Goal: Find specific page/section: Find specific page/section

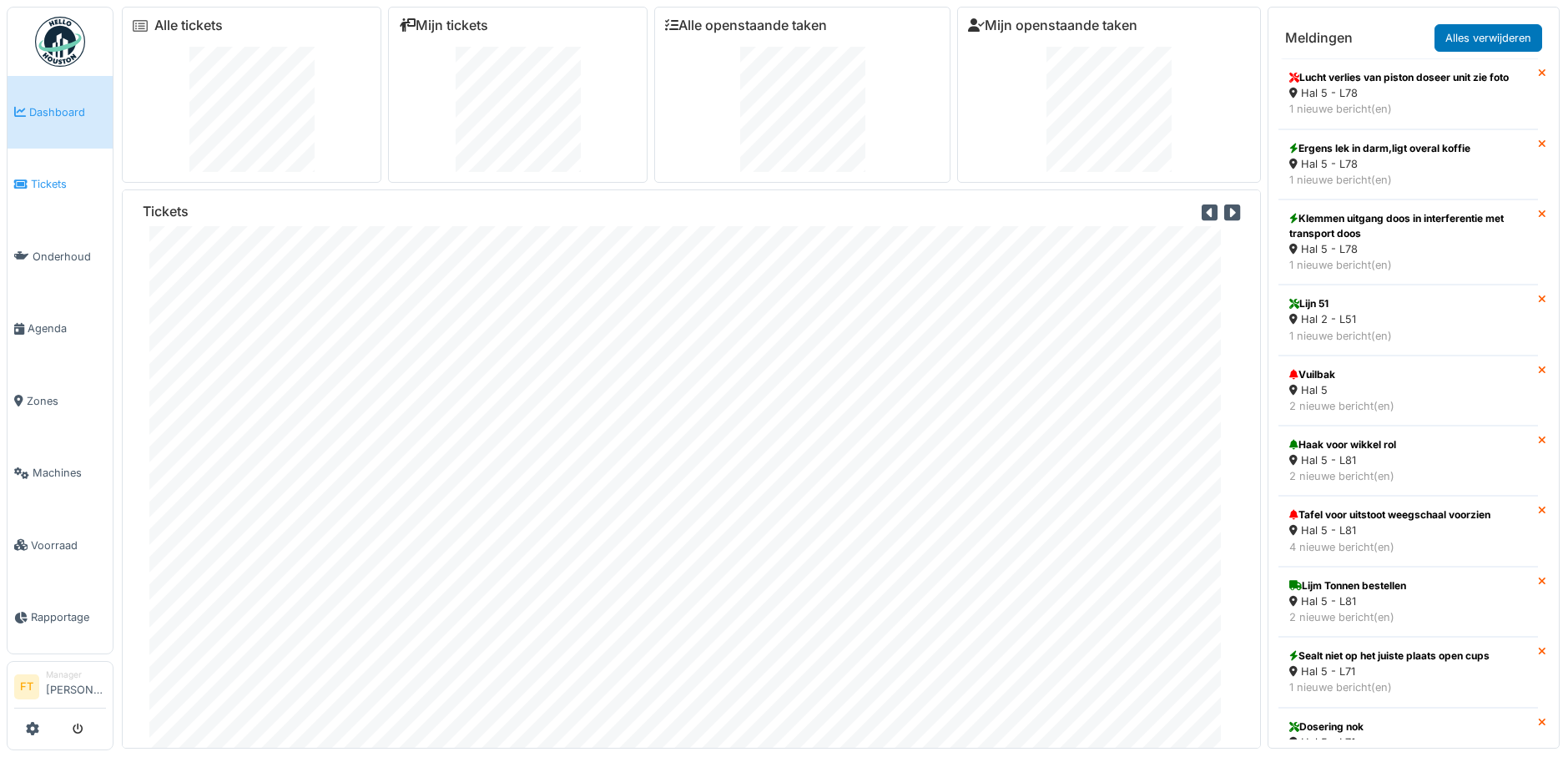
click at [44, 180] on span "Tickets" at bounding box center [68, 184] width 76 height 16
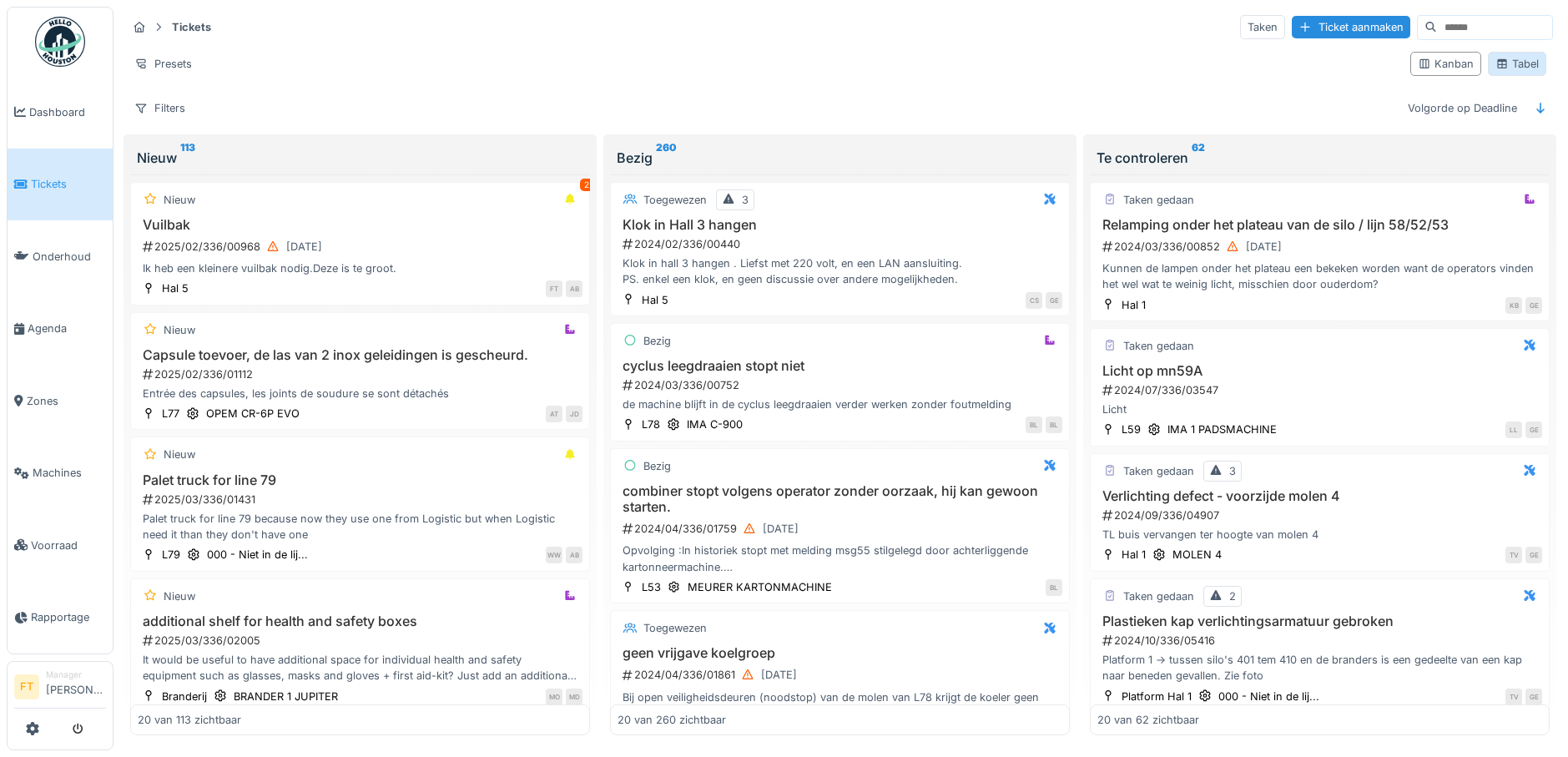
click at [1504, 65] on div "Tabel" at bounding box center [1517, 64] width 43 height 16
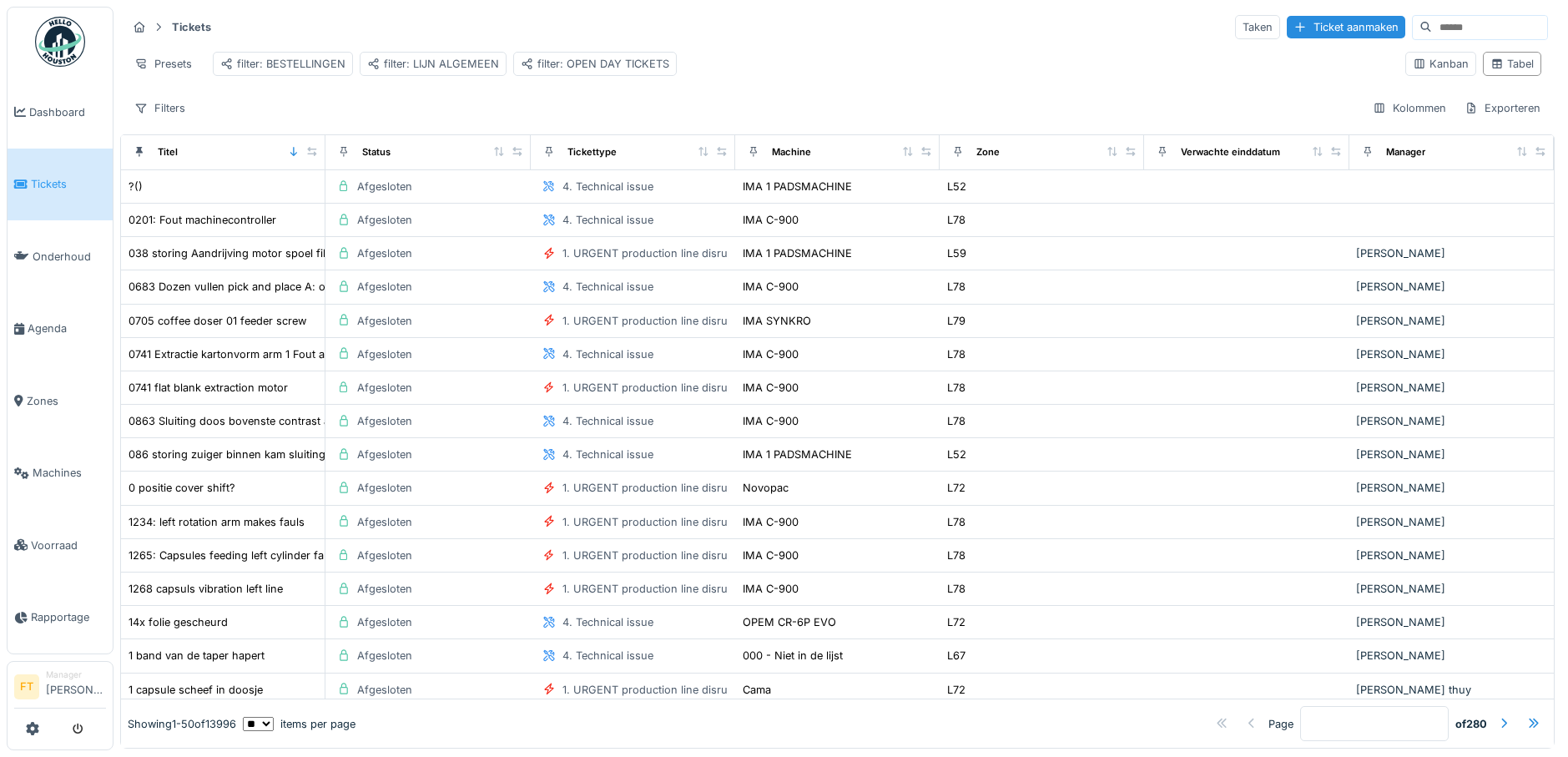
click at [1432, 28] on input at bounding box center [1489, 27] width 115 height 24
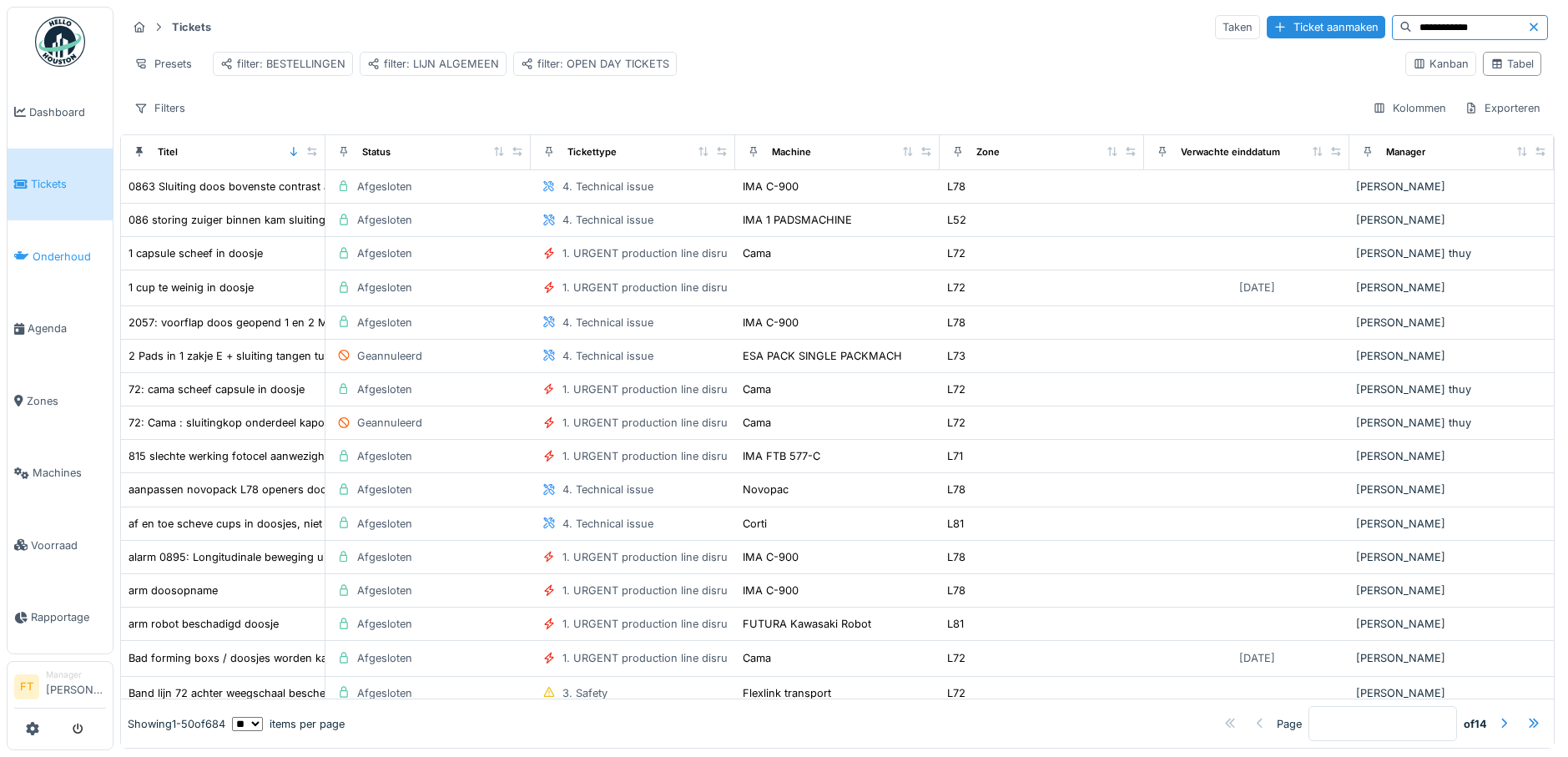
type input "**********"
click at [57, 249] on link "Onderhoud" at bounding box center [60, 257] width 105 height 73
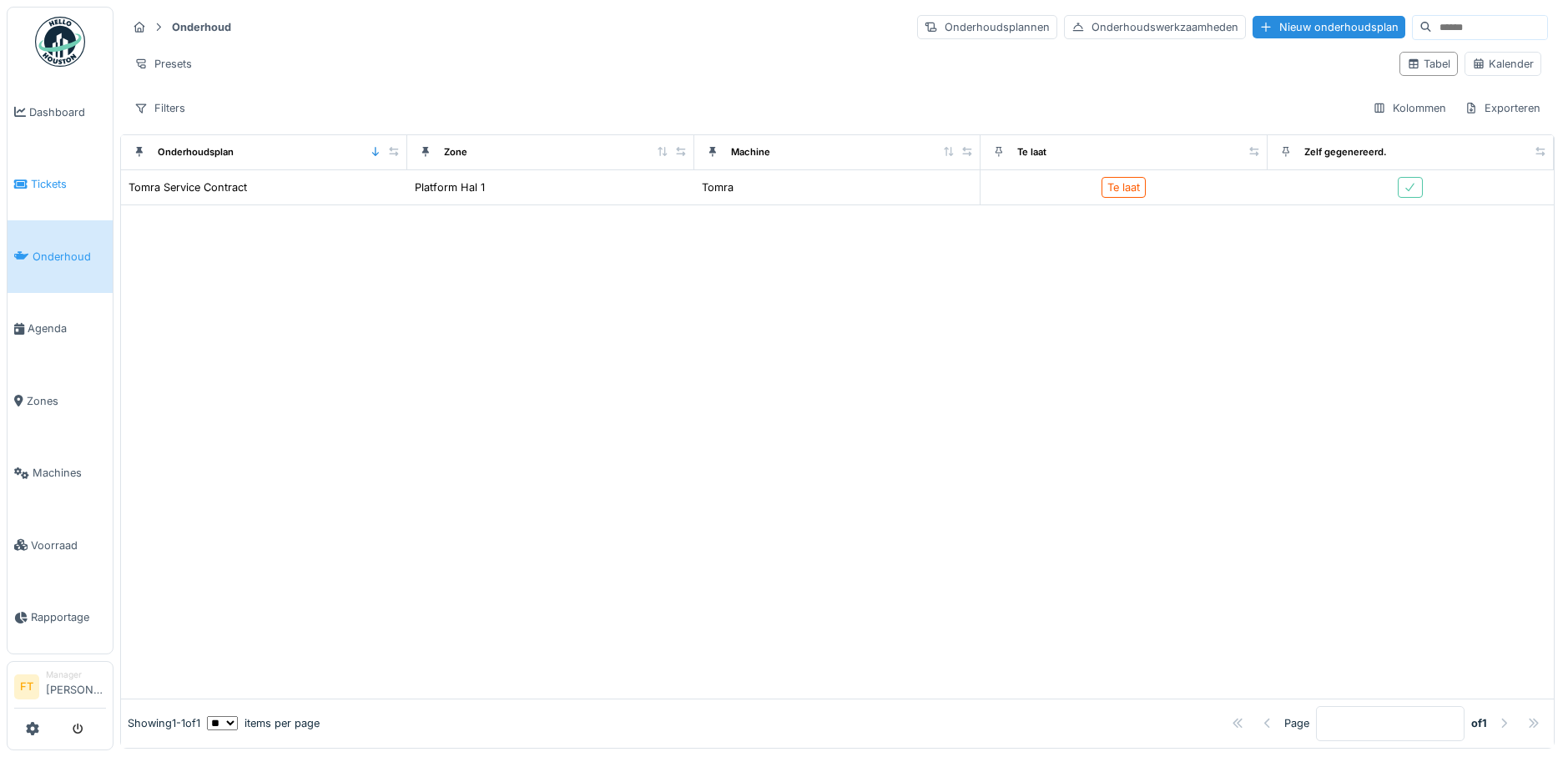
click at [56, 176] on link "Tickets" at bounding box center [60, 184] width 105 height 73
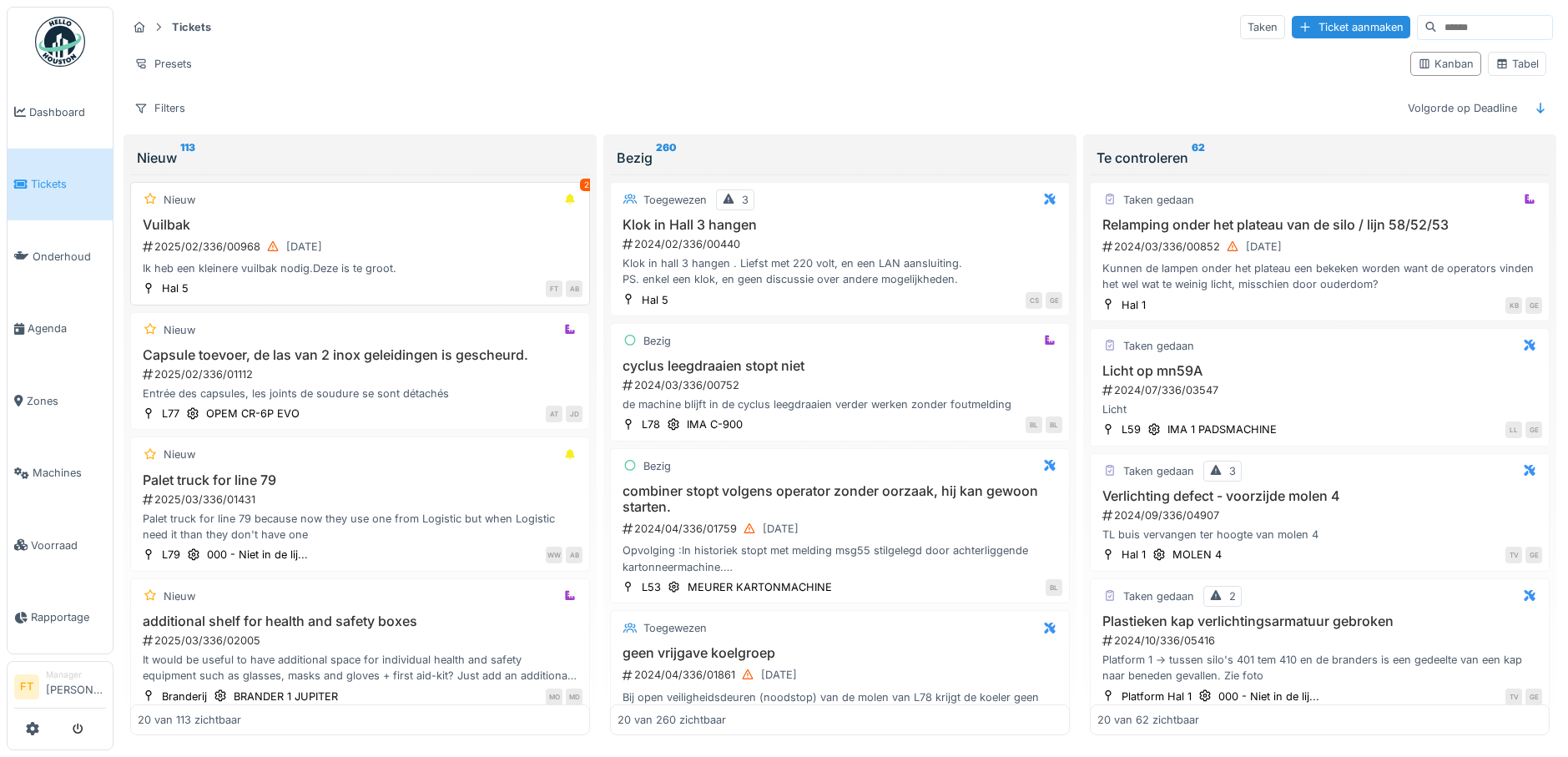
click at [580, 183] on div "2" at bounding box center [586, 184] width 14 height 13
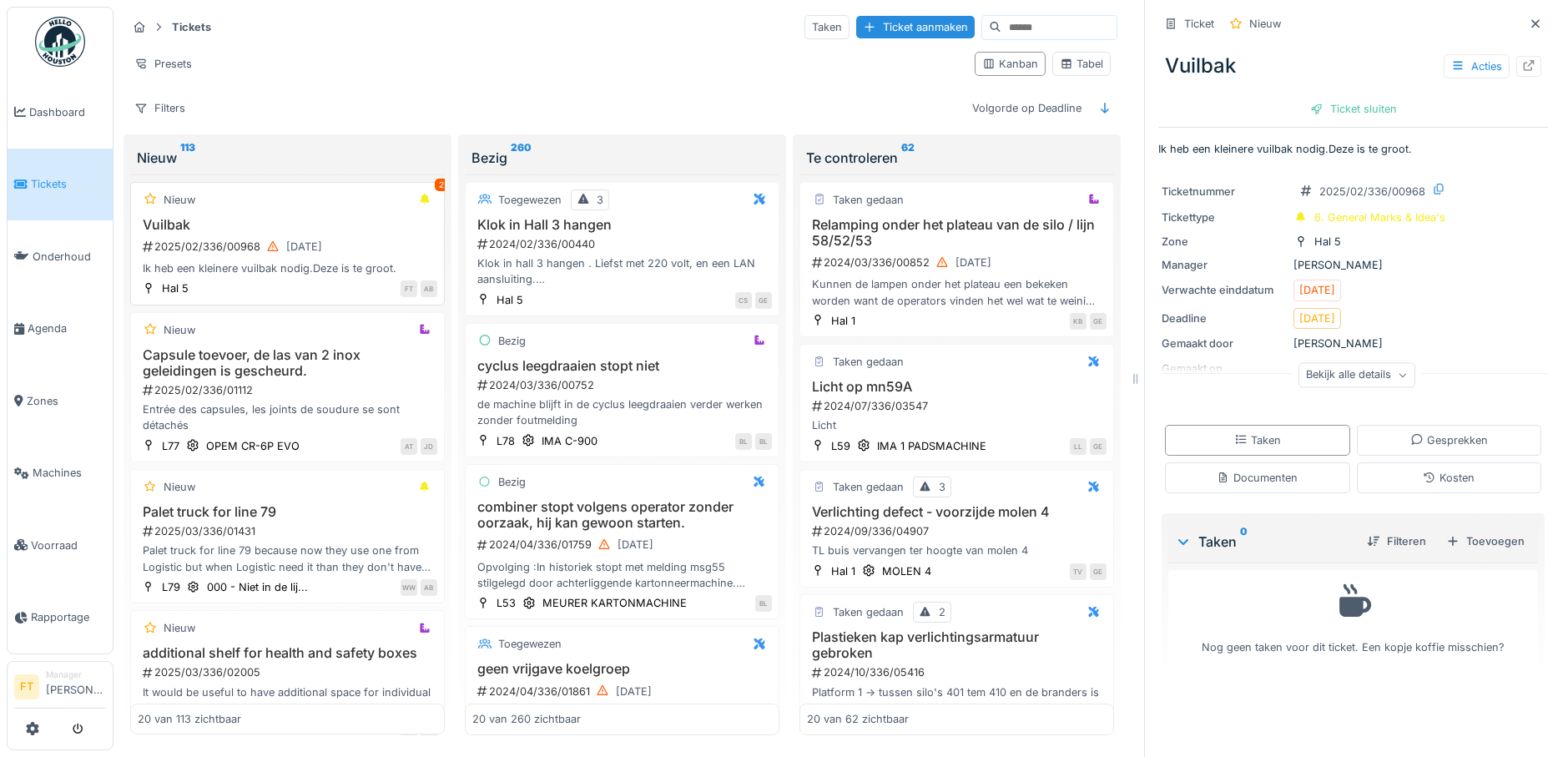
click at [434, 180] on div "2" at bounding box center [441, 184] width 14 height 13
click at [1529, 24] on icon at bounding box center [1536, 24] width 14 height 11
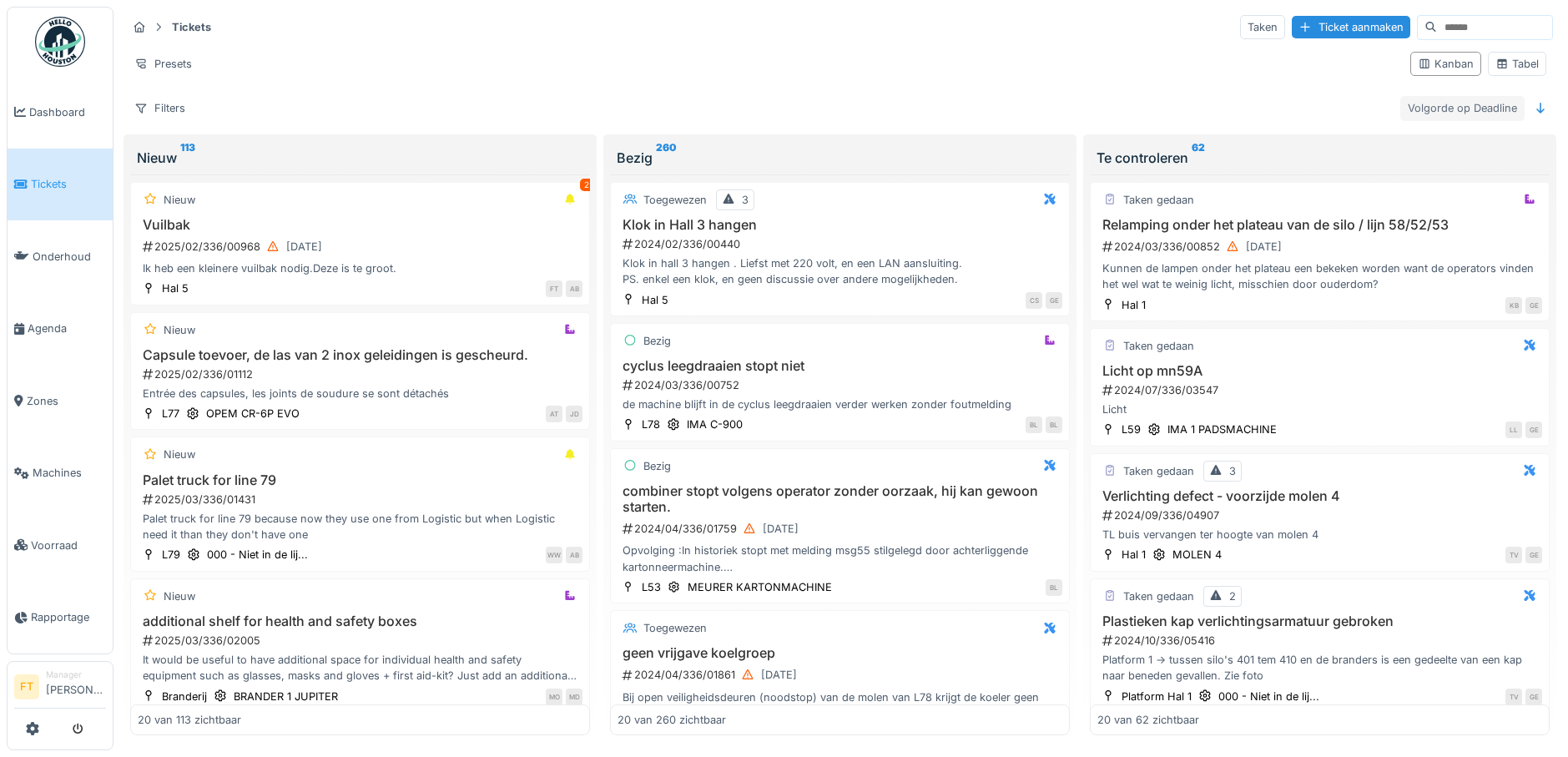
click at [1446, 114] on div "Volgorde op Deadline" at bounding box center [1462, 108] width 125 height 25
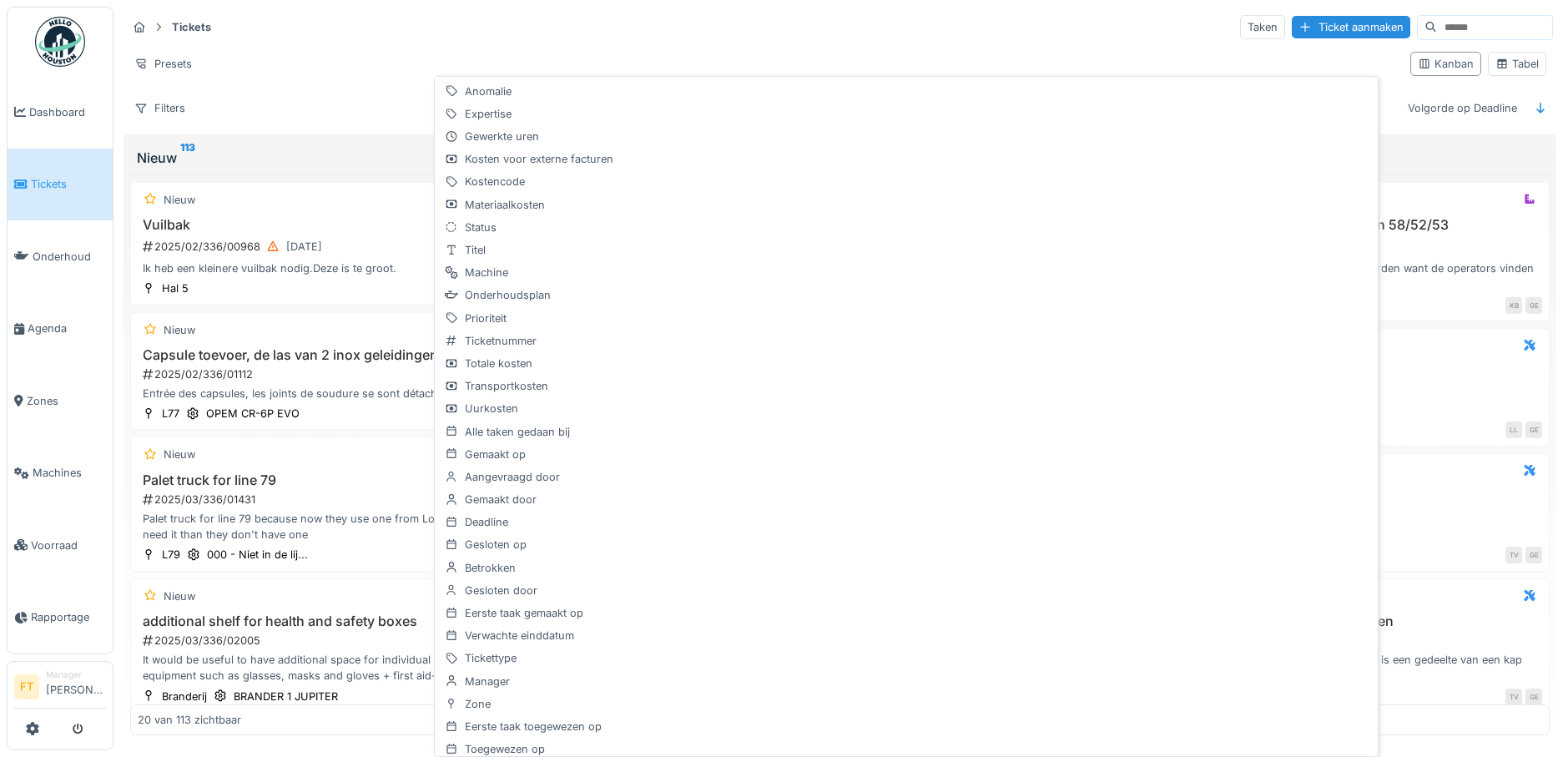
click at [1309, 58] on div "Presets" at bounding box center [761, 64] width 1270 height 25
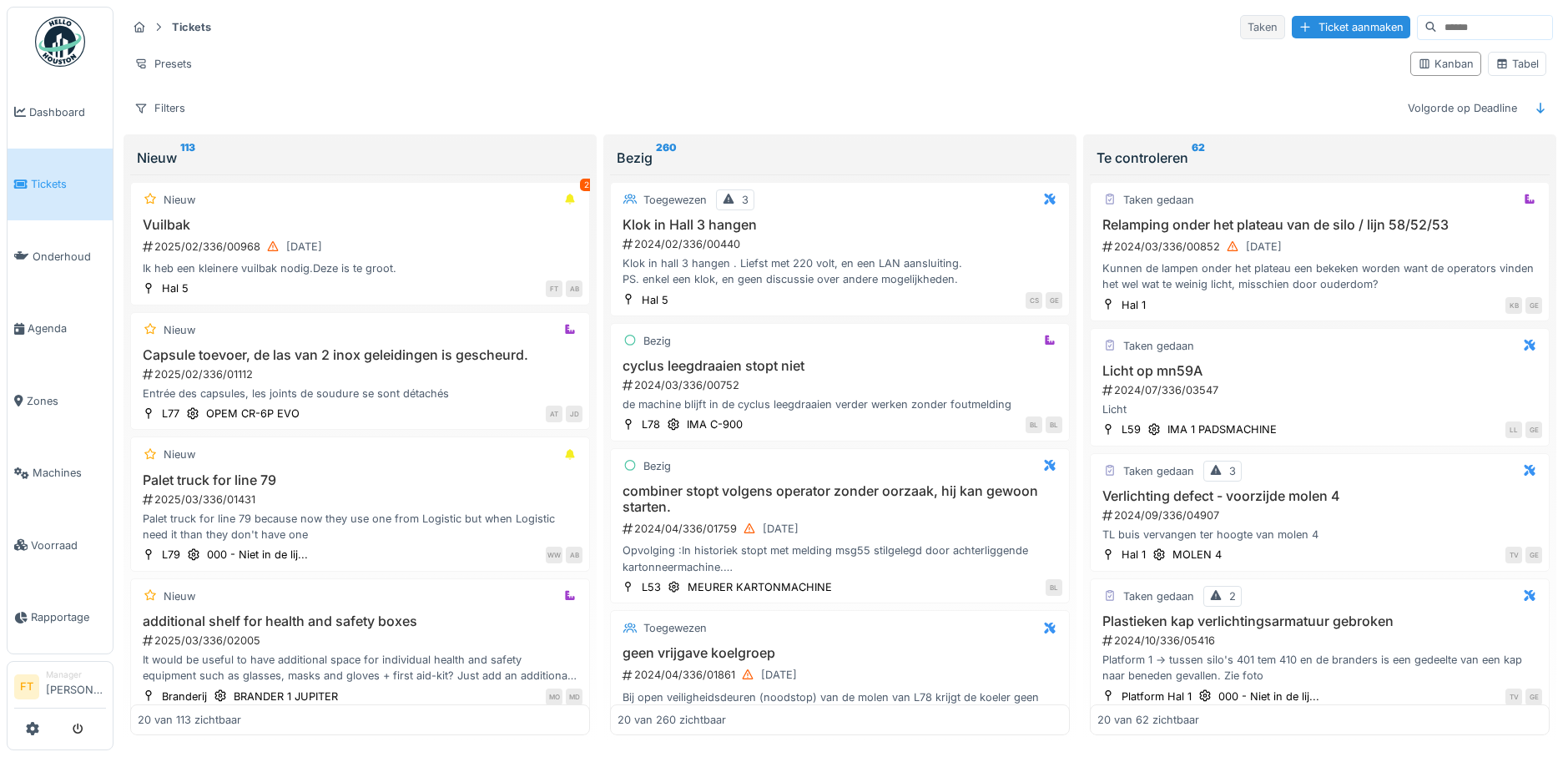
click at [1239, 26] on div "Taken" at bounding box center [1262, 26] width 45 height 25
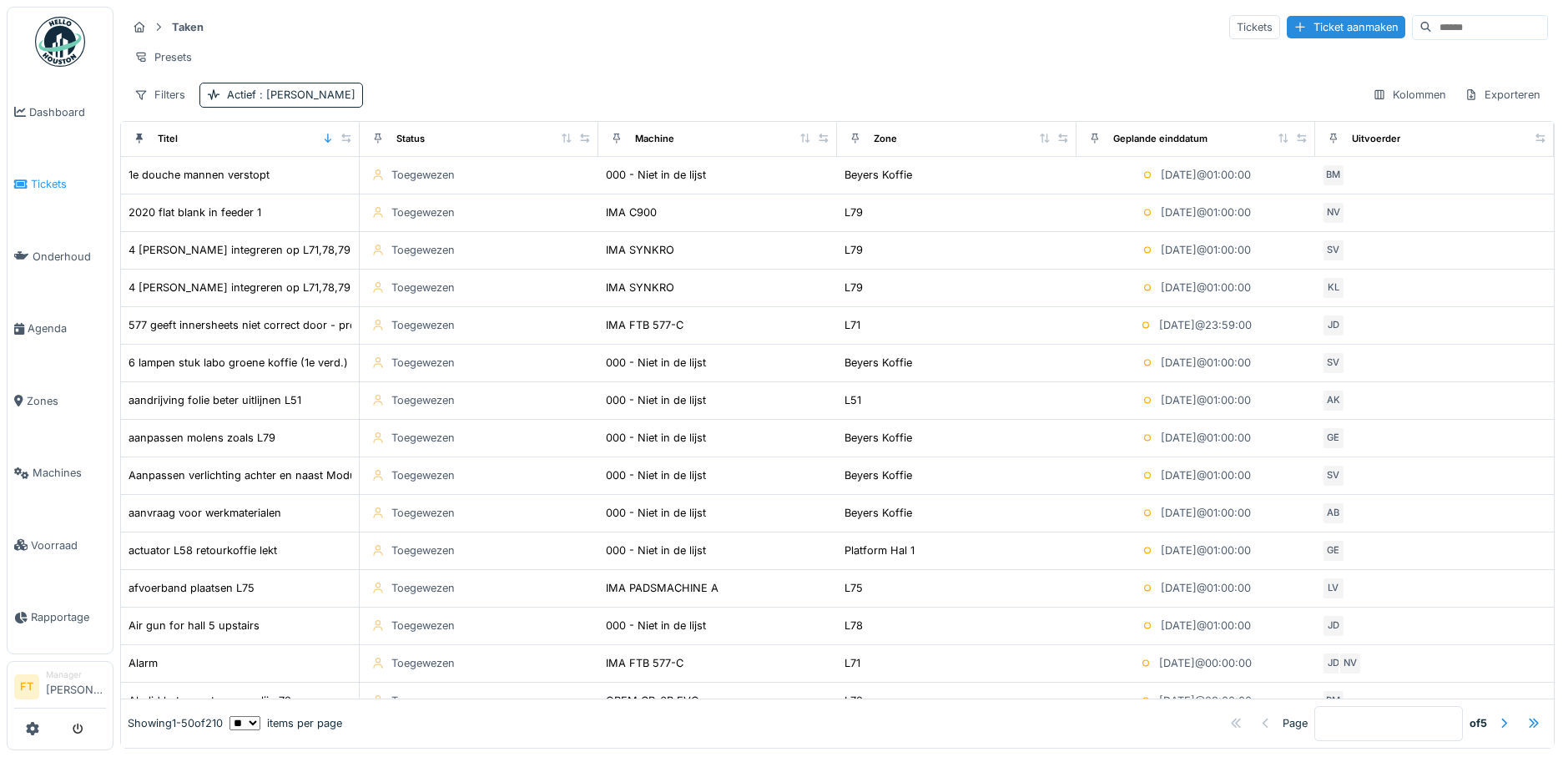
click at [33, 186] on span "Tickets" at bounding box center [68, 184] width 76 height 16
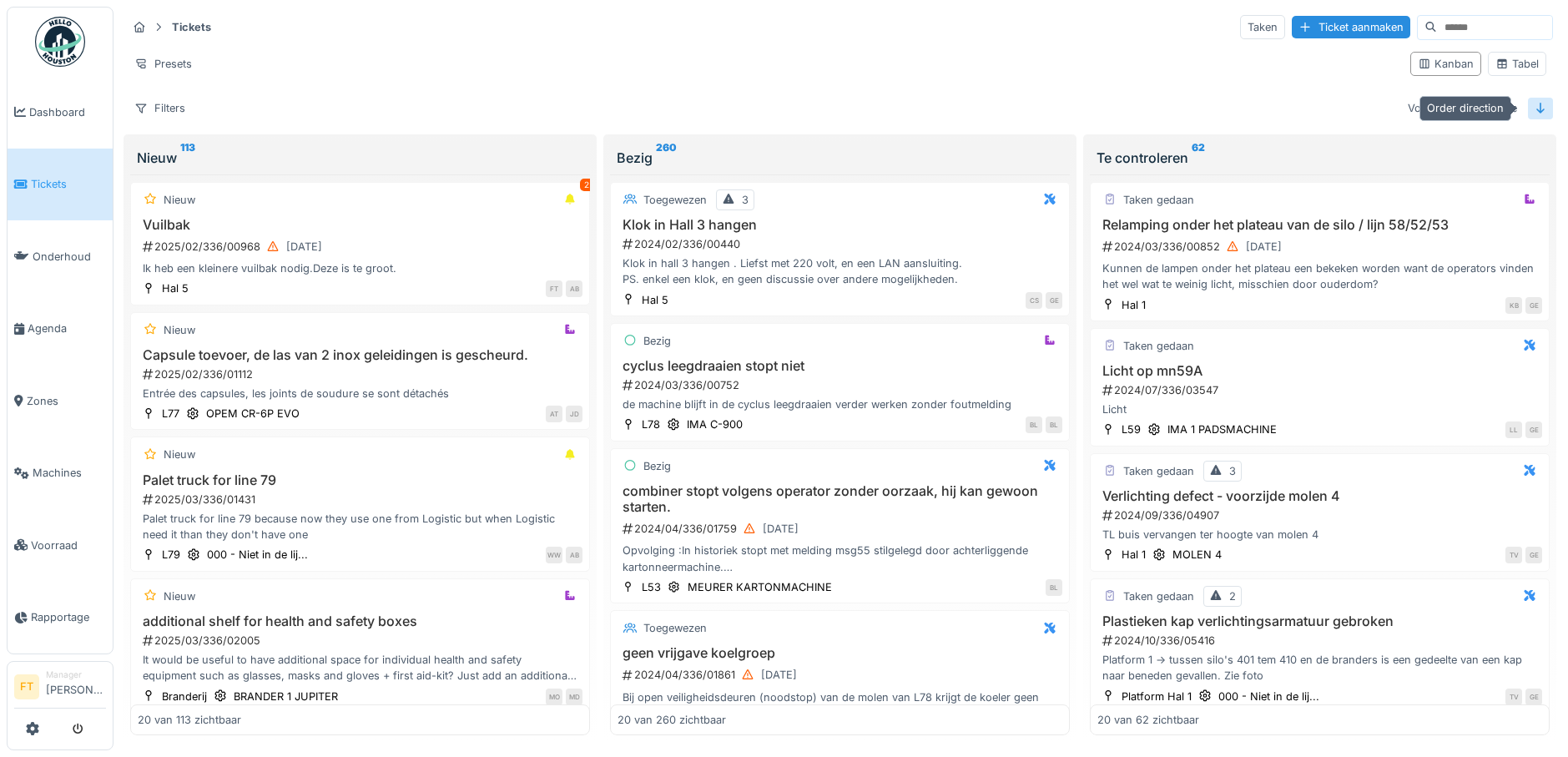
click at [1536, 107] on div at bounding box center [1541, 108] width 25 height 21
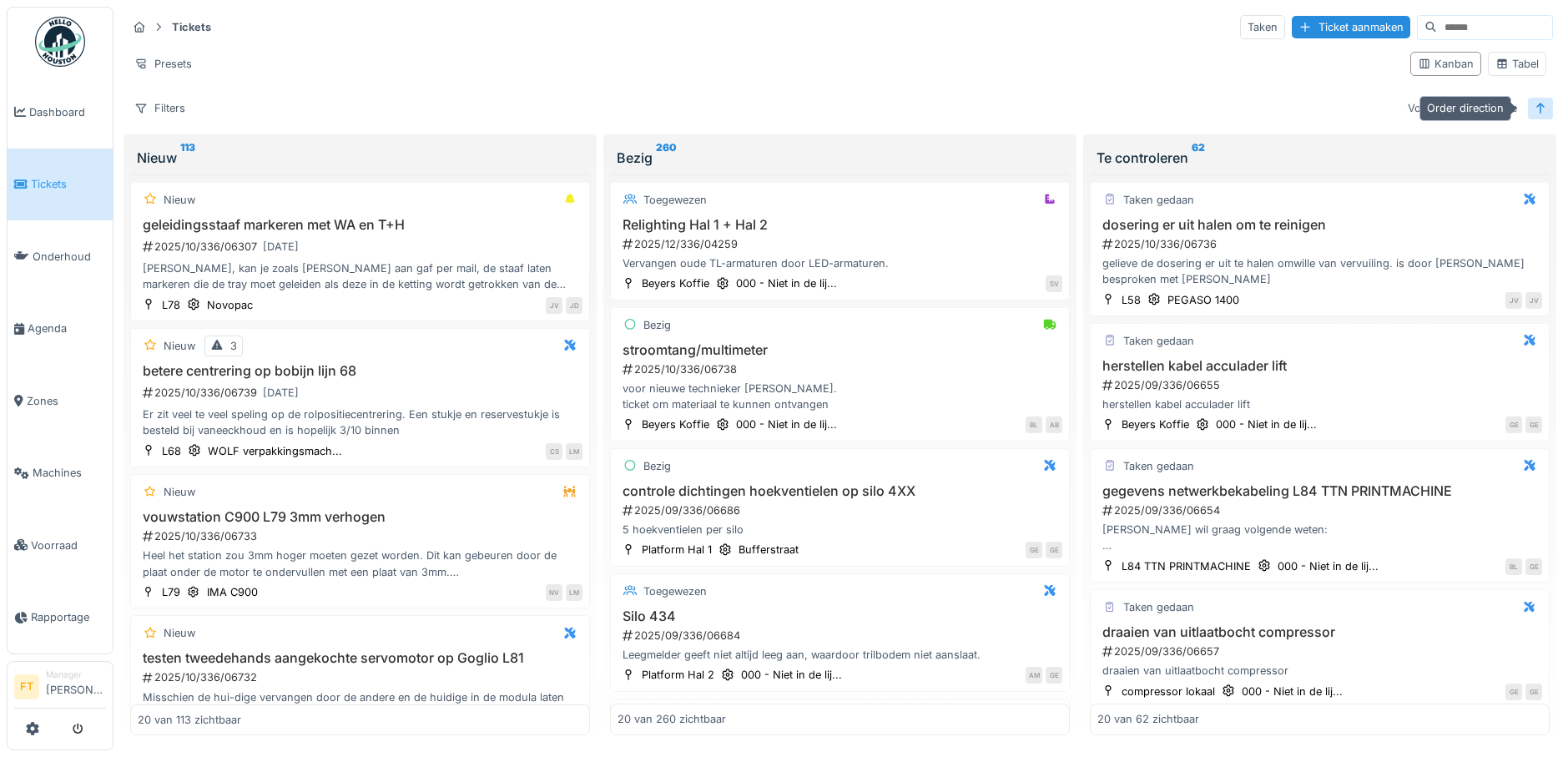
click at [1534, 108] on icon at bounding box center [1541, 108] width 14 height 11
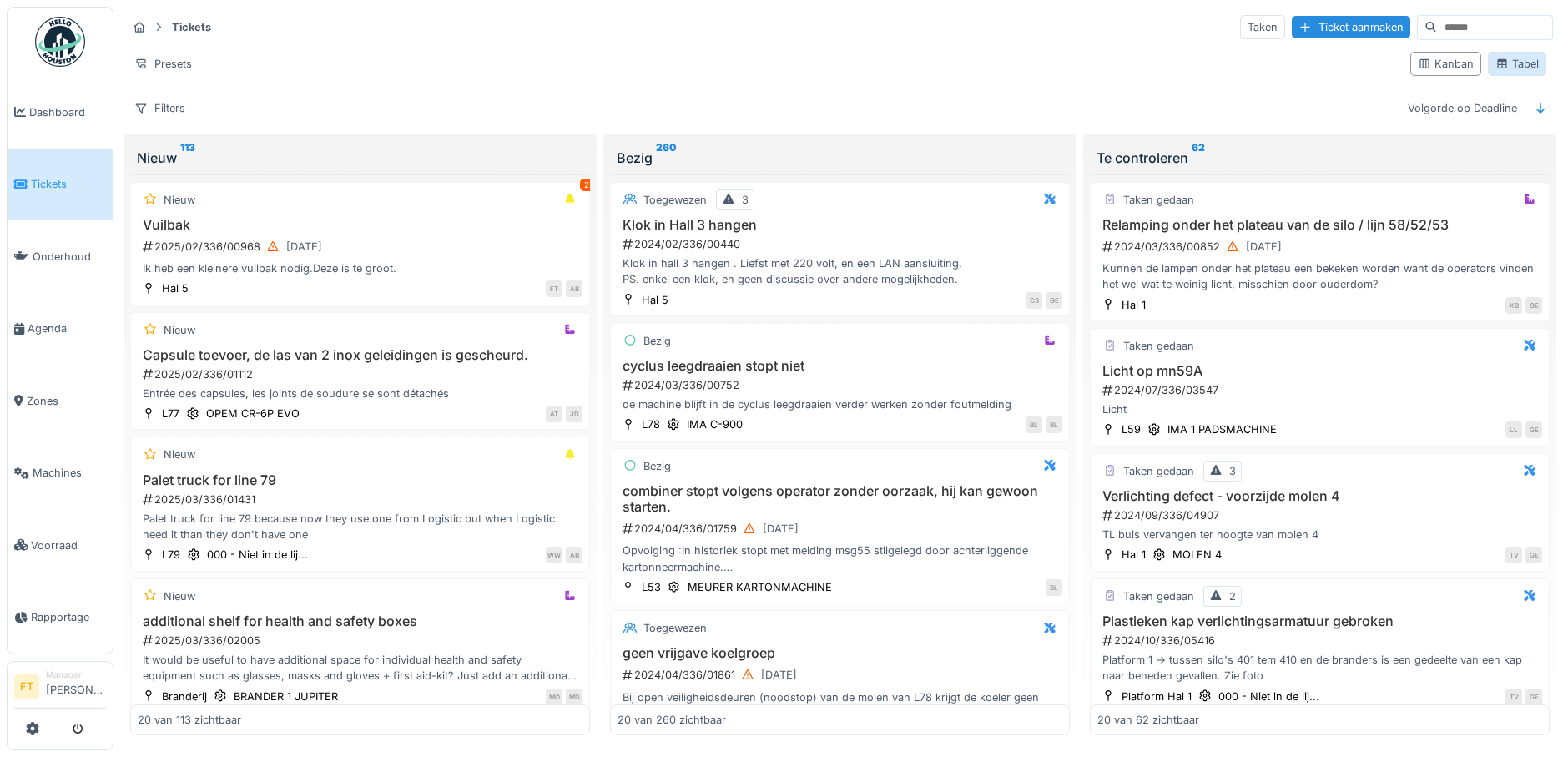
click at [1497, 64] on icon at bounding box center [1501, 63] width 9 height 9
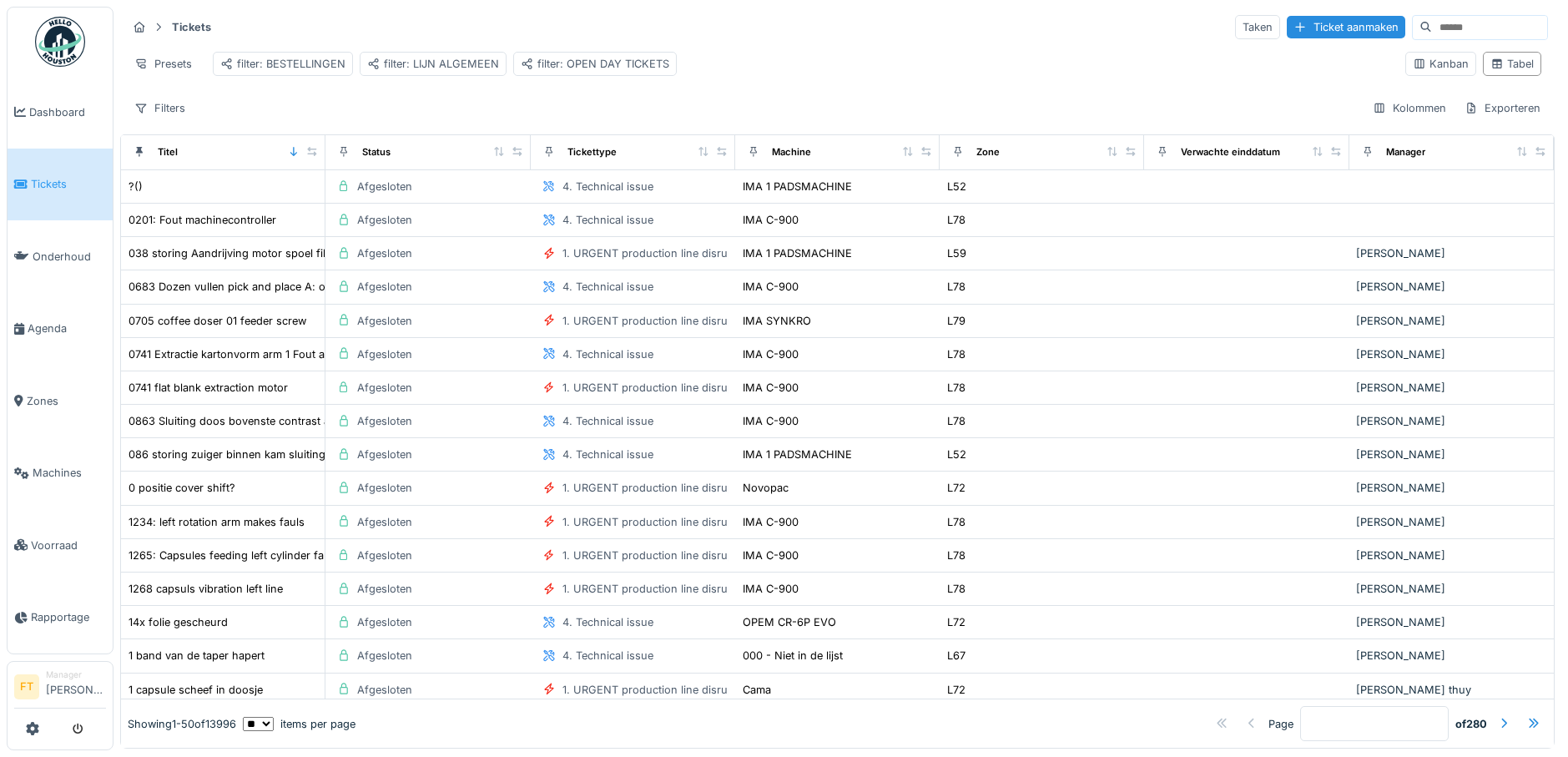
click at [1432, 29] on input at bounding box center [1489, 27] width 115 height 24
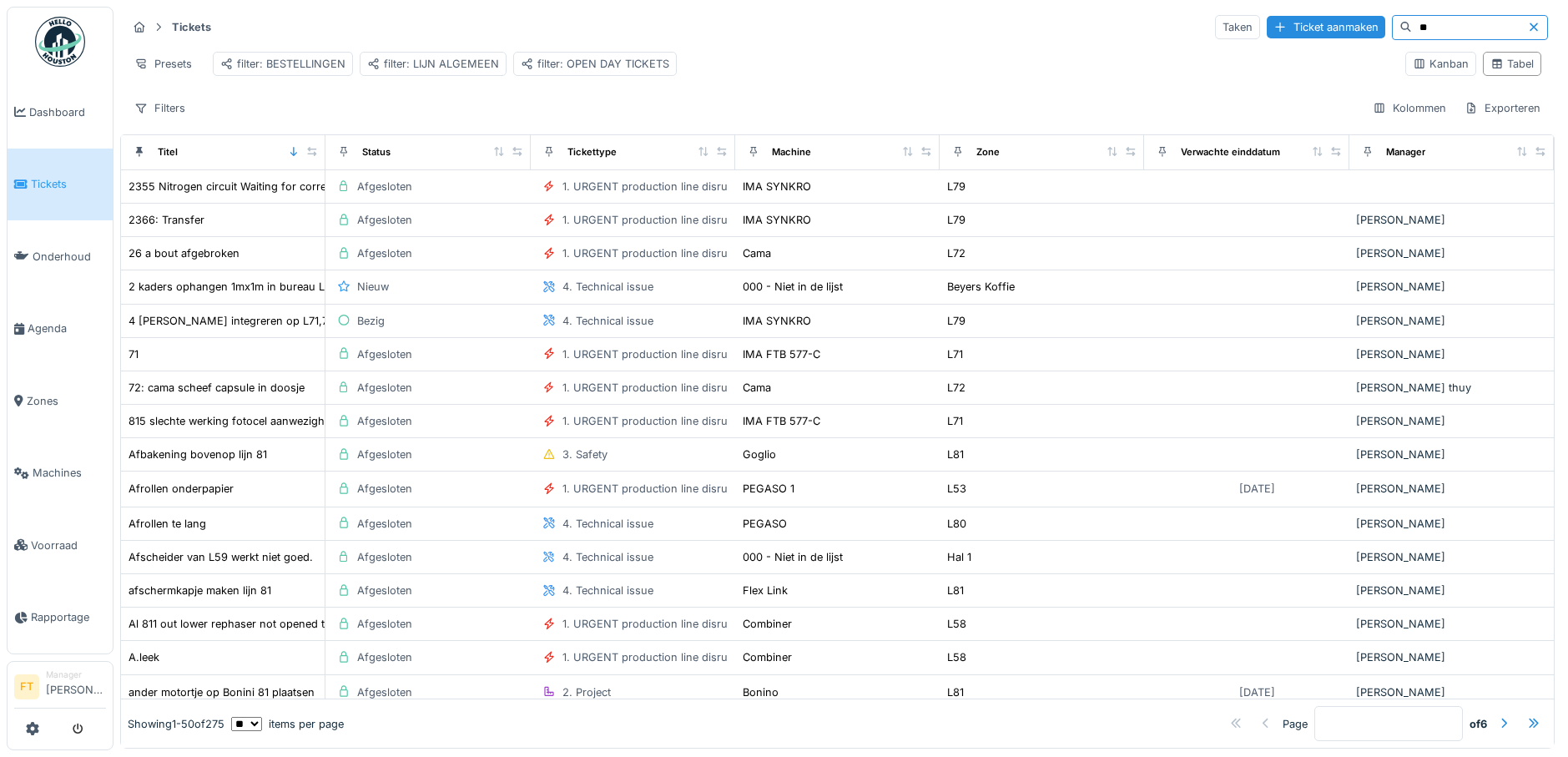
type input "*"
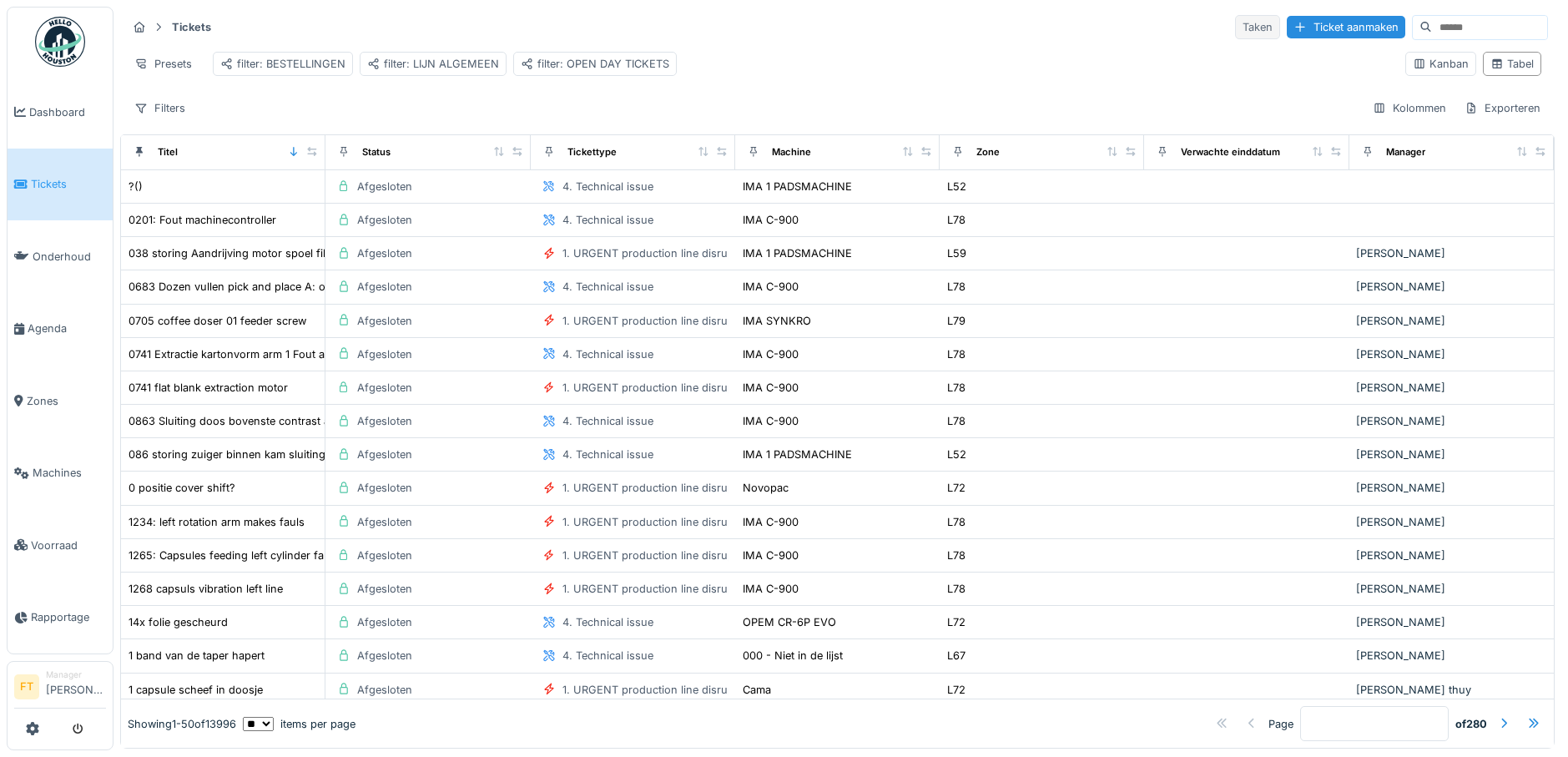
click at [1235, 30] on div "Taken" at bounding box center [1257, 26] width 45 height 25
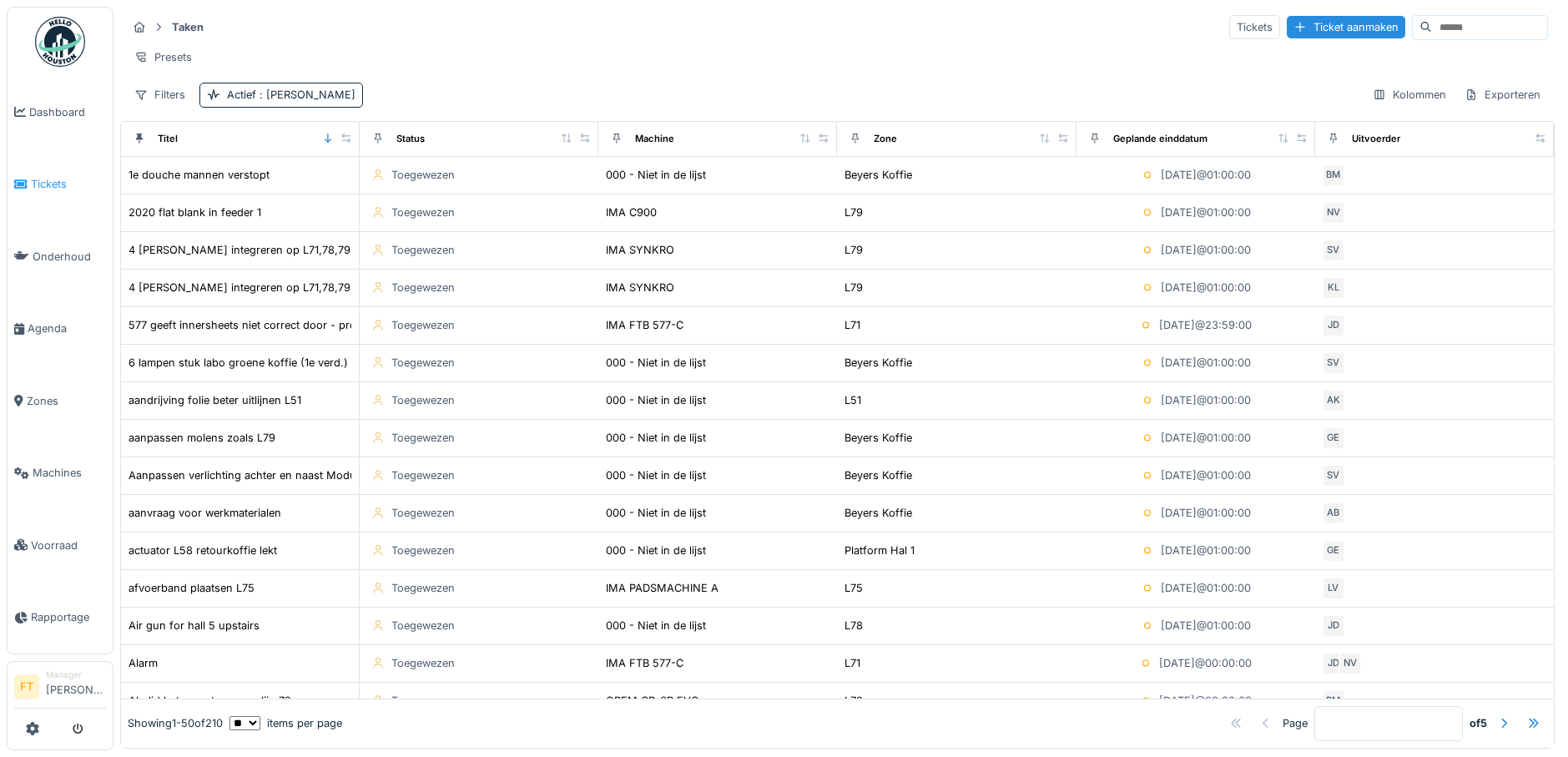
click at [53, 185] on span "Tickets" at bounding box center [68, 184] width 76 height 16
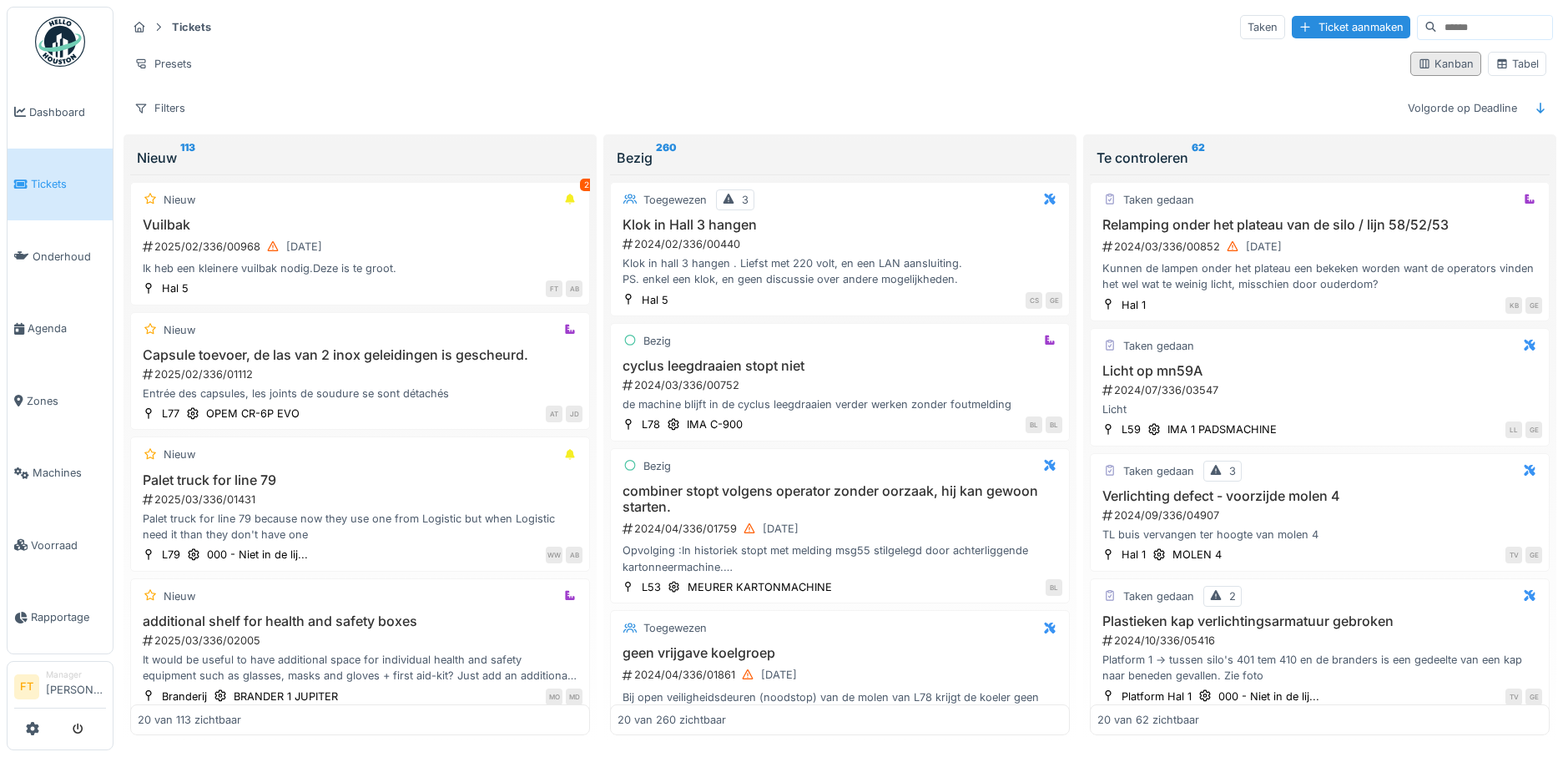
click at [1440, 62] on div "Kanban" at bounding box center [1445, 64] width 56 height 16
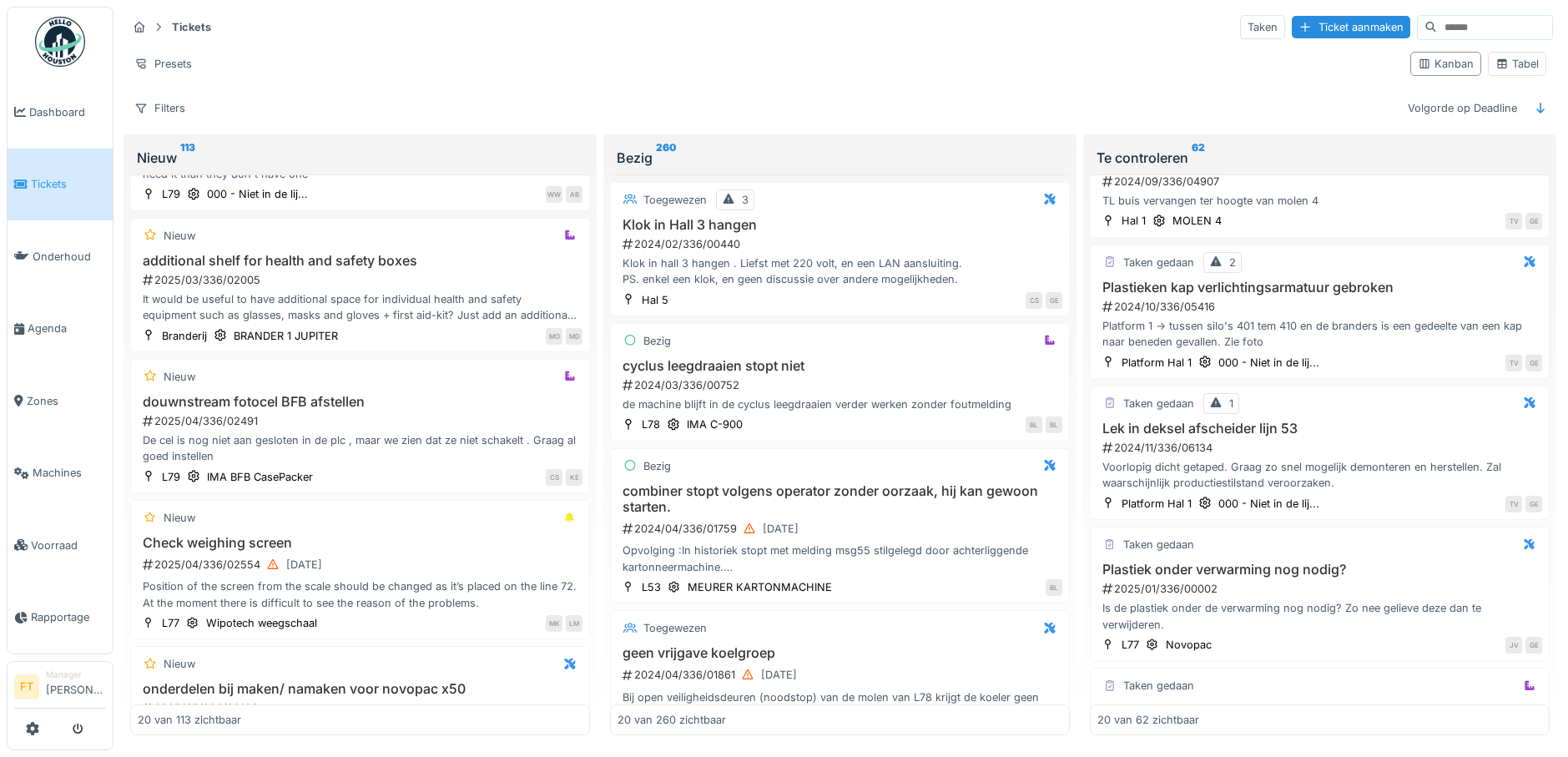
scroll to position [30, 0]
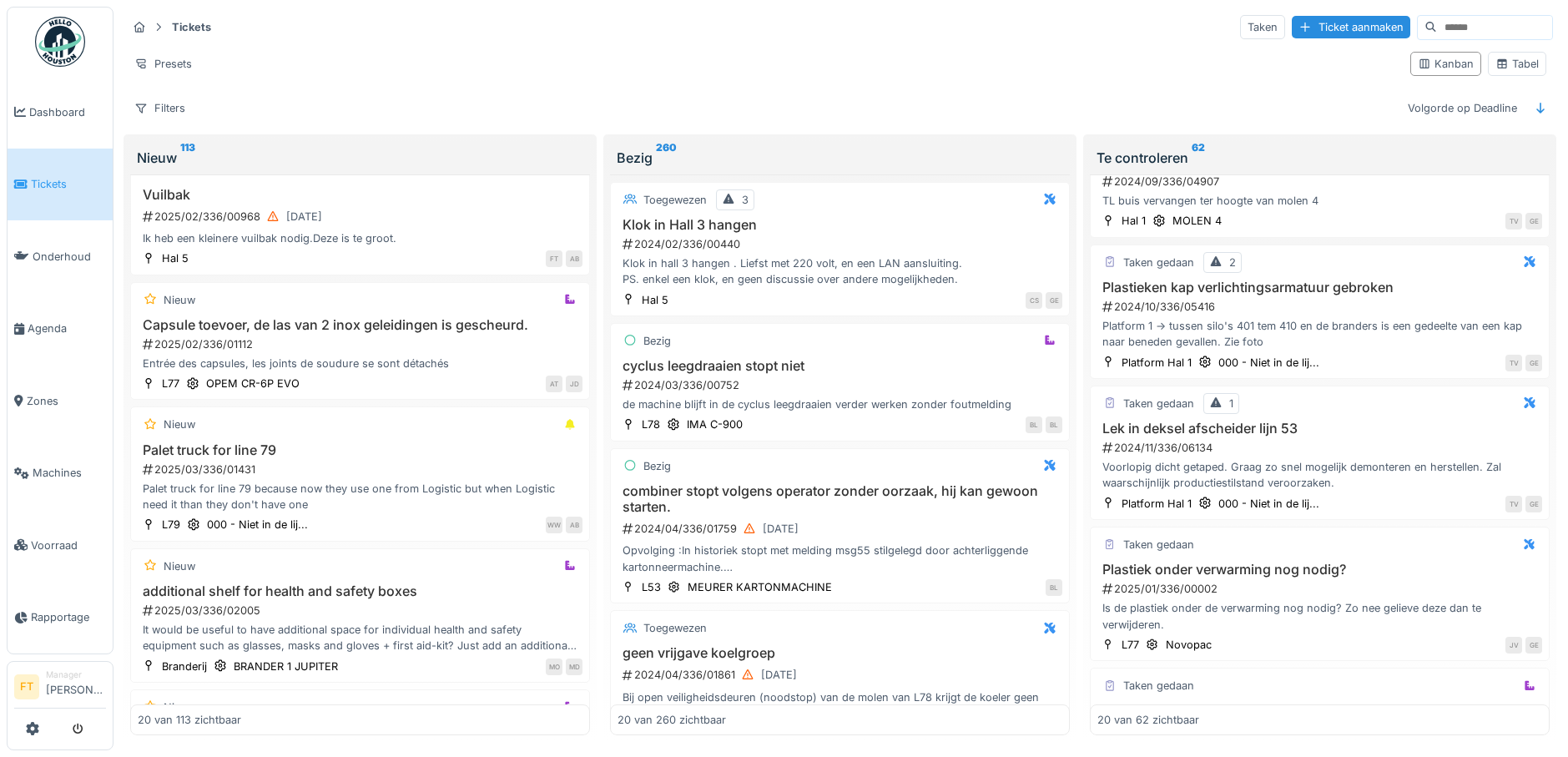
click at [165, 148] on div "Nieuw 113" at bounding box center [360, 158] width 446 height 20
click at [183, 148] on sup "113" at bounding box center [187, 158] width 15 height 20
click at [165, 153] on div "Nieuw 113" at bounding box center [360, 158] width 446 height 20
click at [1495, 59] on icon at bounding box center [1502, 64] width 14 height 11
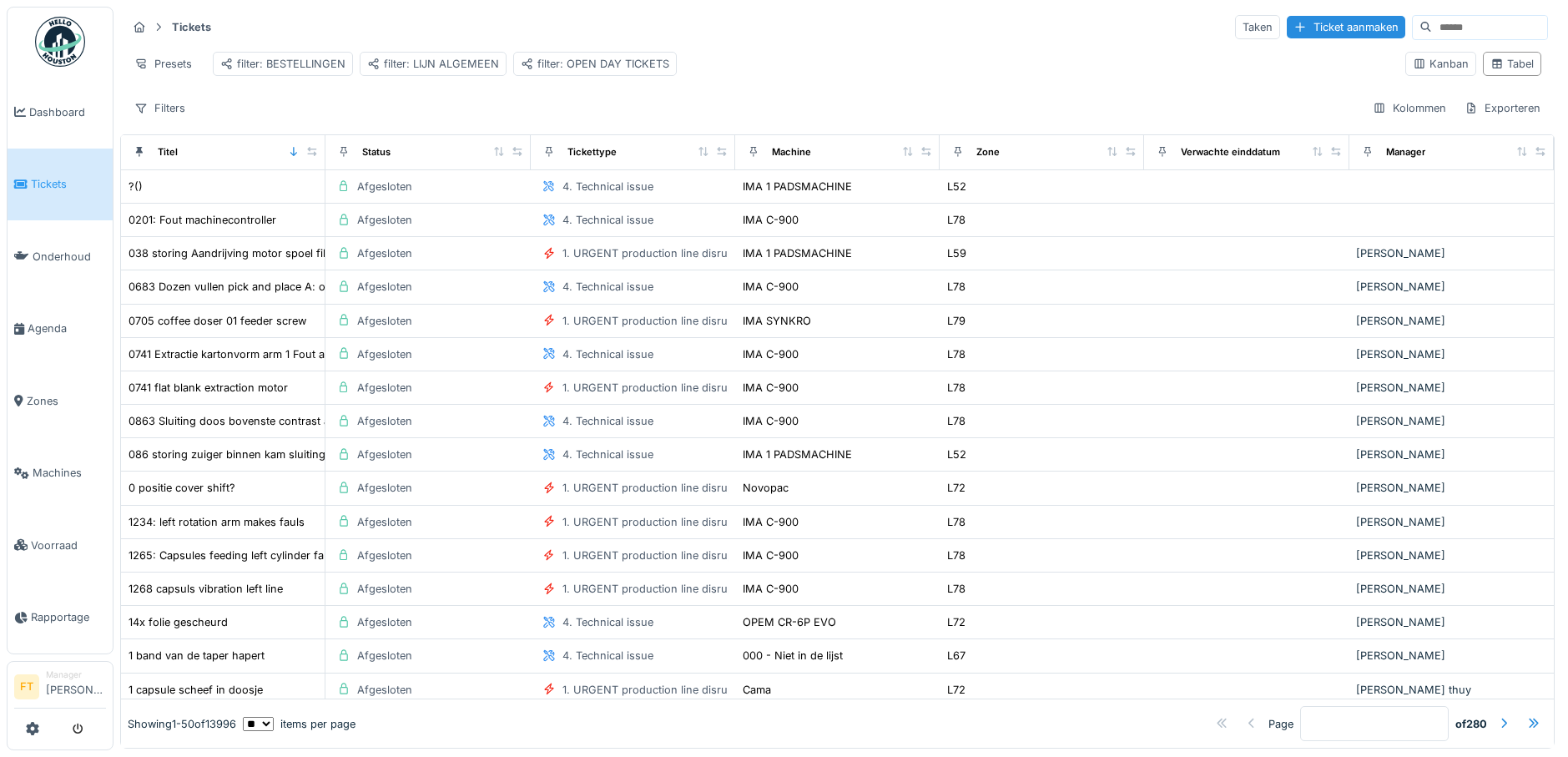
click at [1432, 18] on input at bounding box center [1489, 27] width 115 height 24
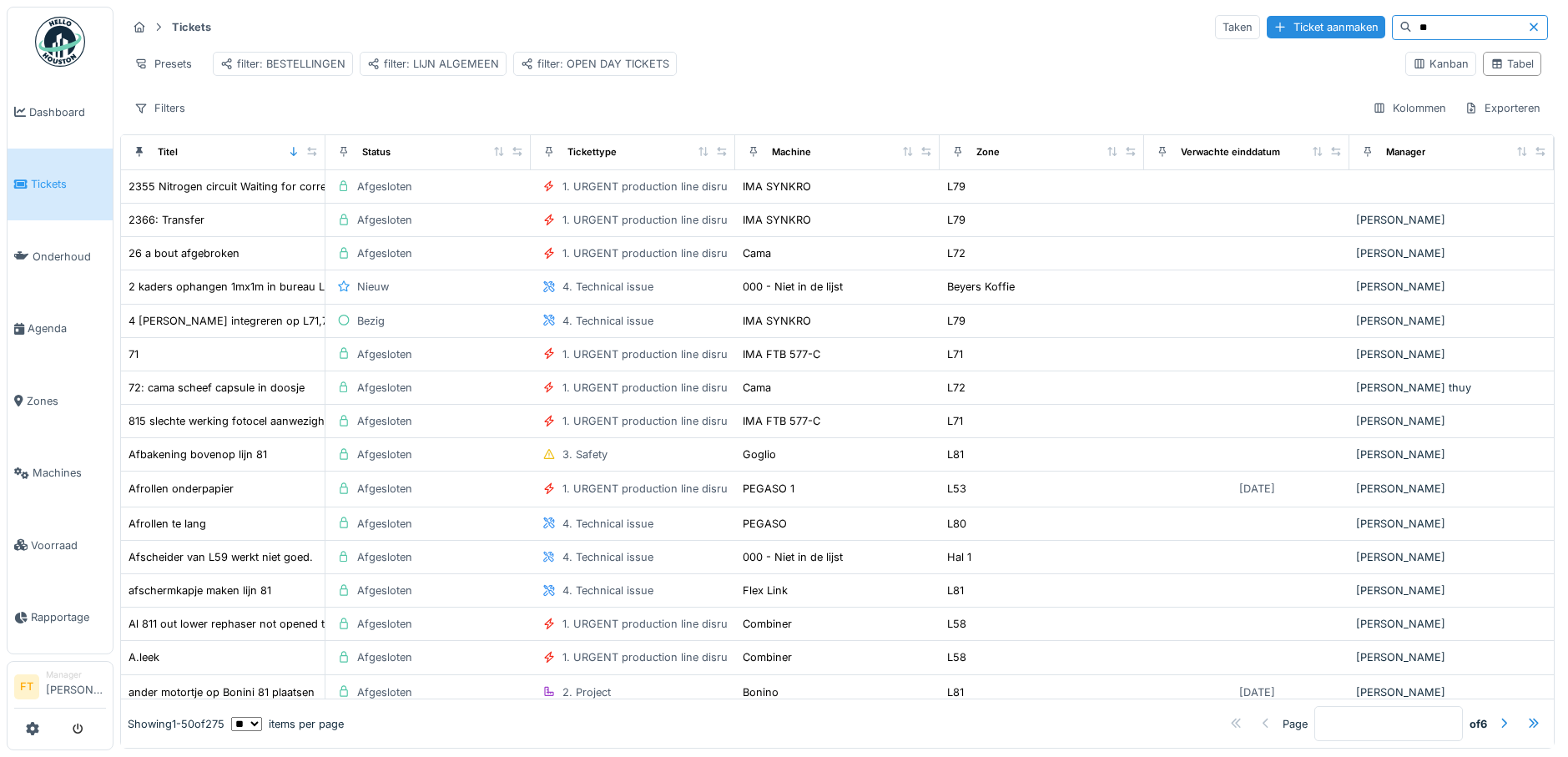
type input "*"
